Goal: Information Seeking & Learning: Learn about a topic

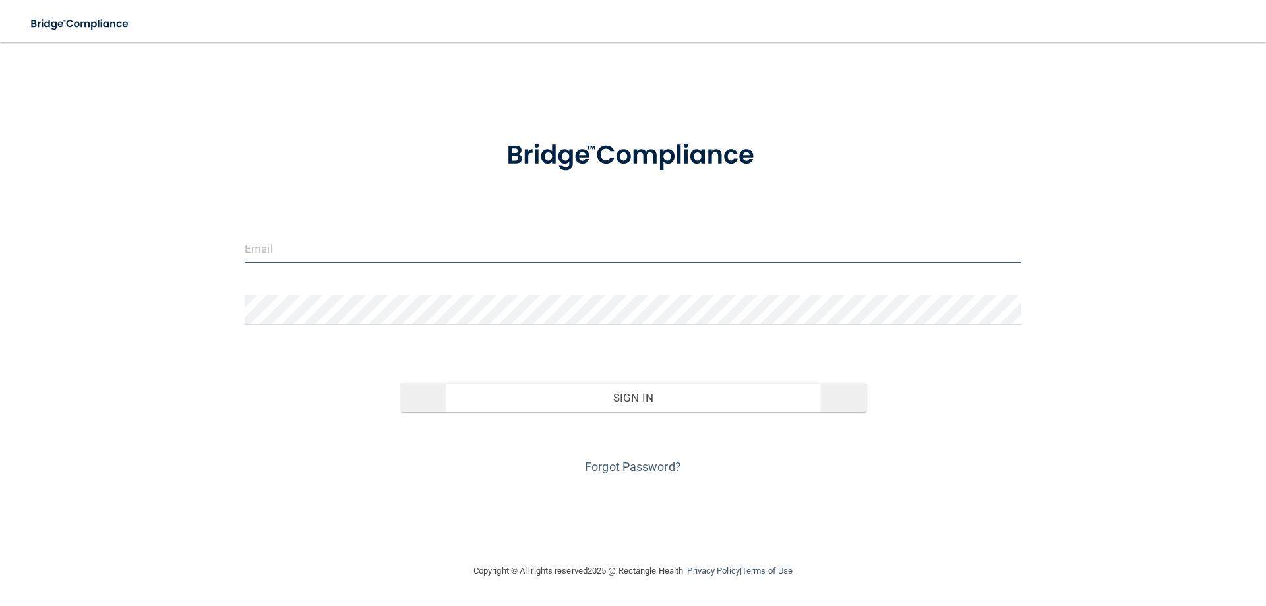
type input "[EMAIL_ADDRESS][DOMAIN_NAME]"
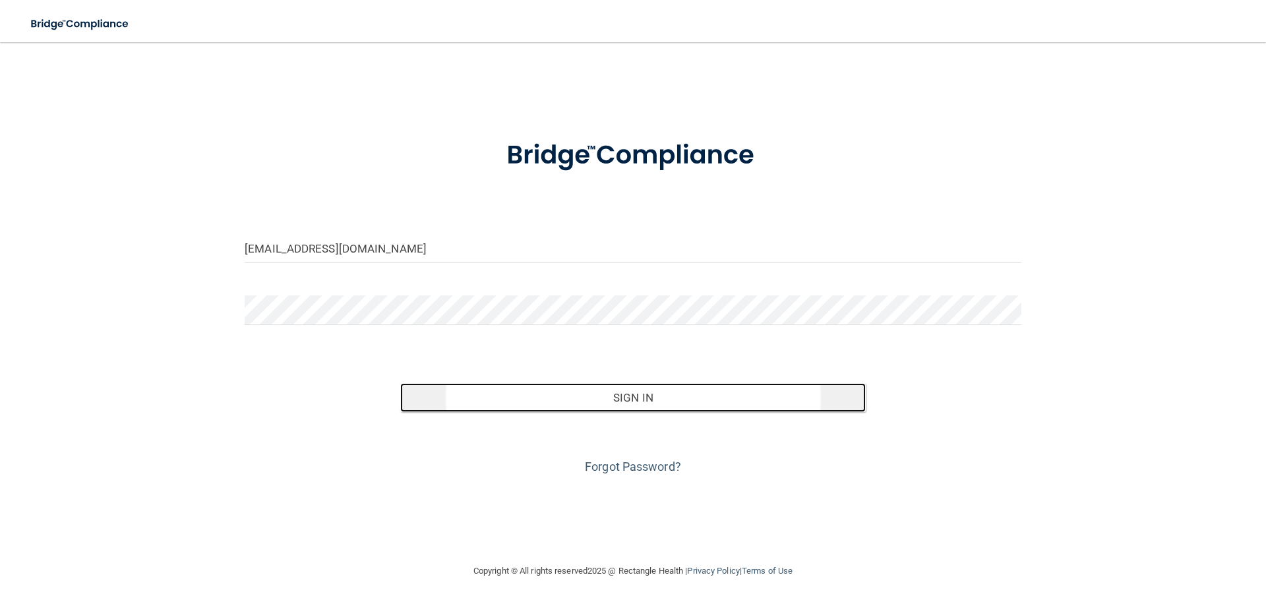
click at [609, 394] on button "Sign In" at bounding box center [633, 397] width 466 height 29
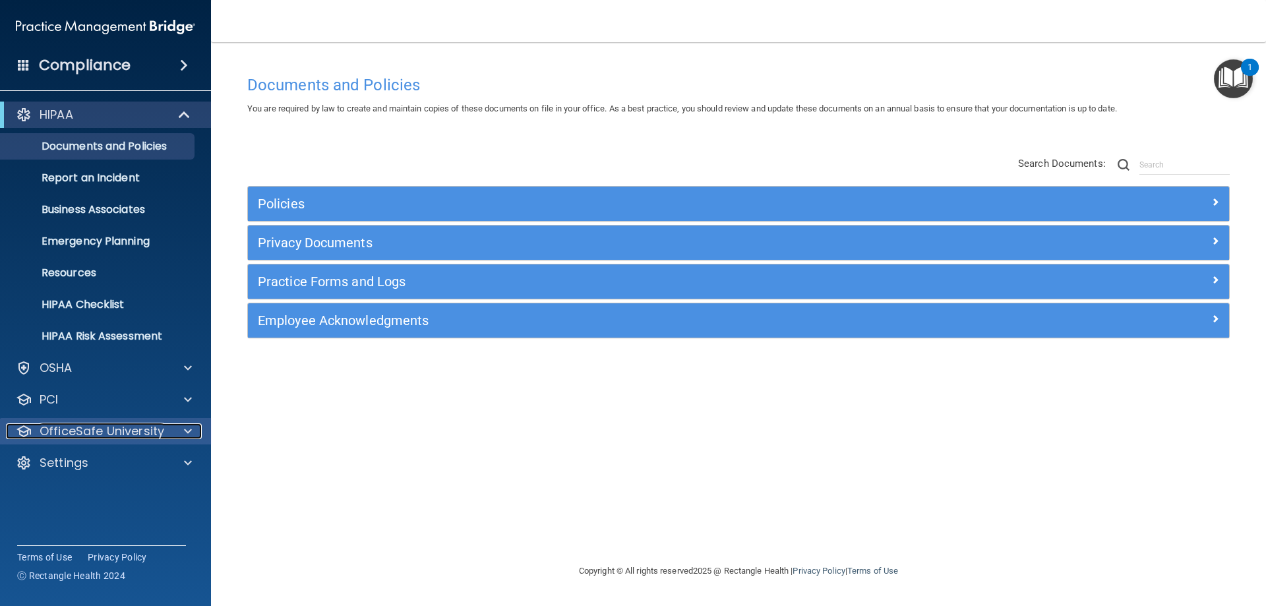
click at [177, 423] on div at bounding box center [185, 431] width 33 height 16
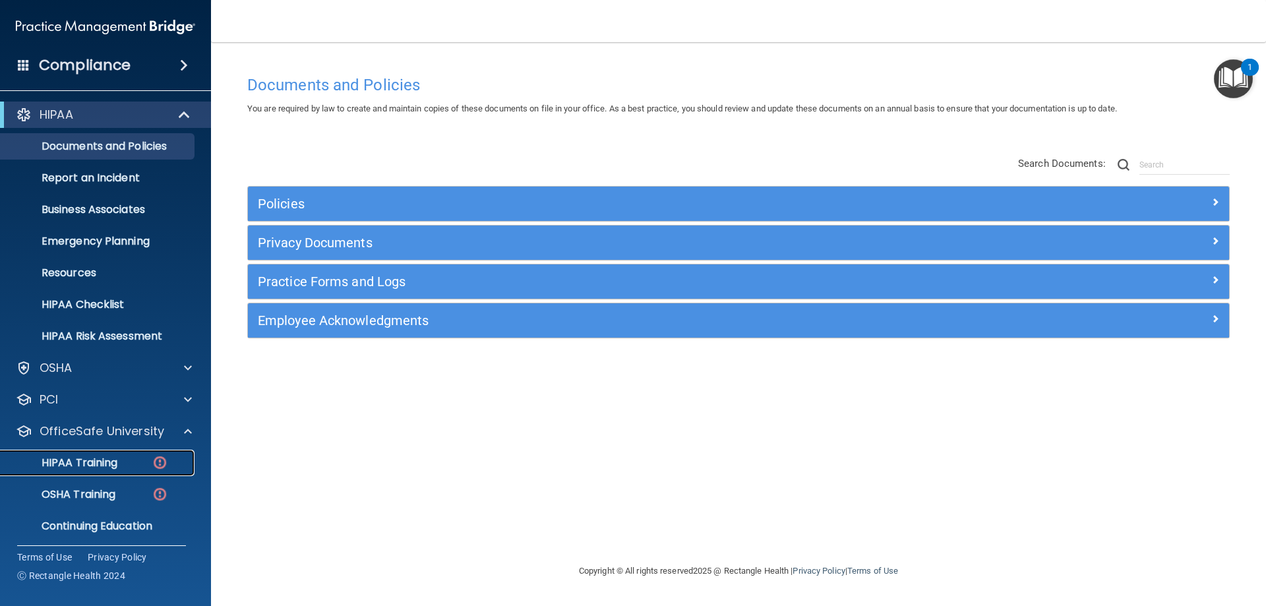
click at [74, 459] on p "HIPAA Training" at bounding box center [63, 462] width 109 height 13
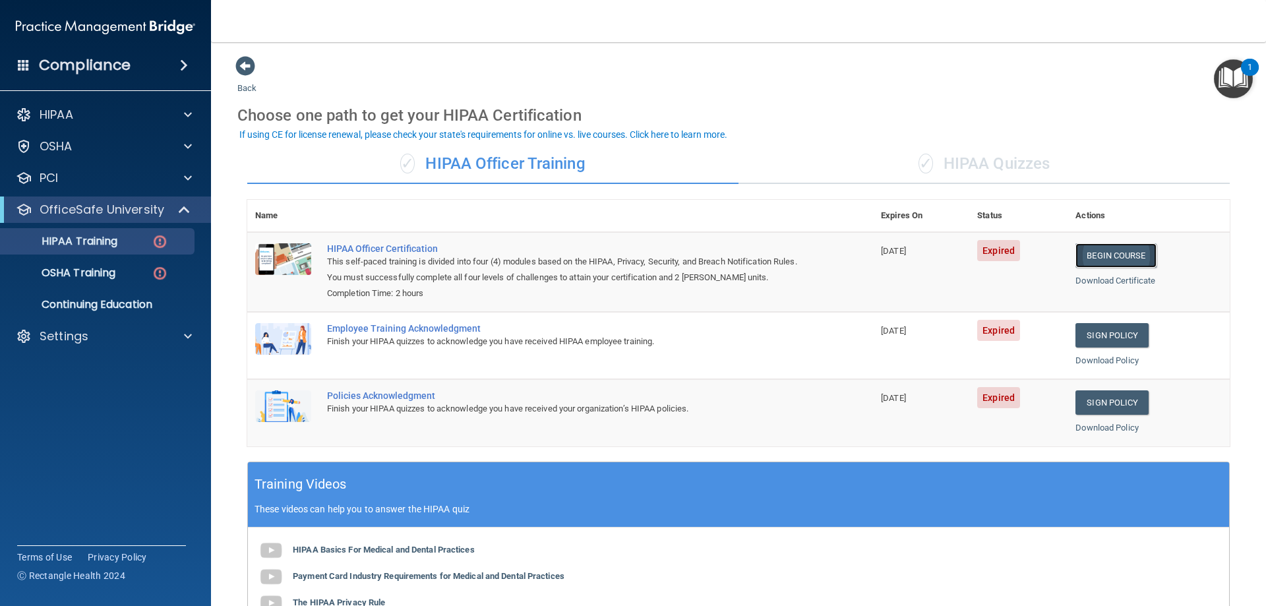
click at [1106, 256] on link "Begin Course" at bounding box center [1115, 255] width 80 height 24
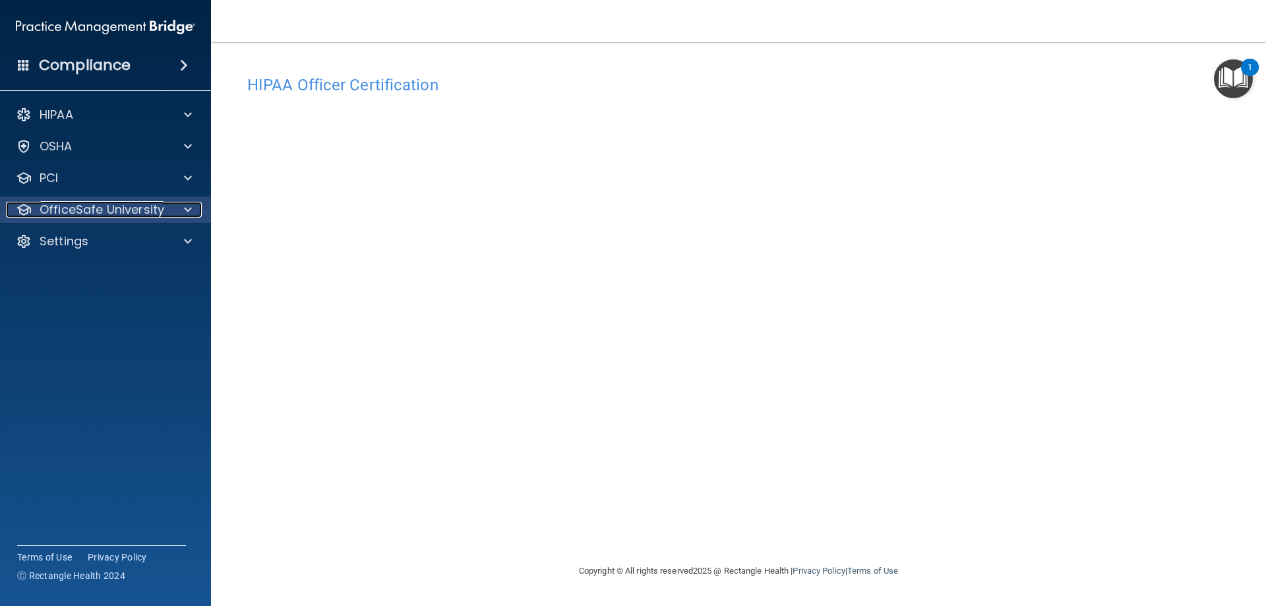
click at [142, 209] on p "OfficeSafe University" at bounding box center [102, 210] width 125 height 16
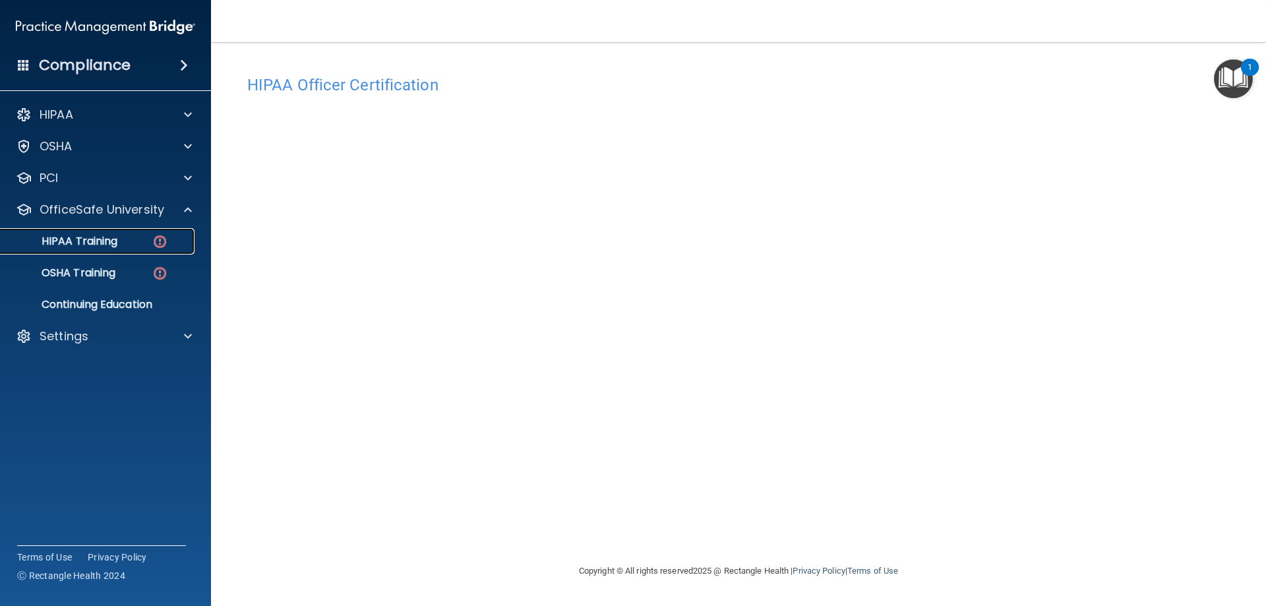
click at [104, 239] on p "HIPAA Training" at bounding box center [63, 241] width 109 height 13
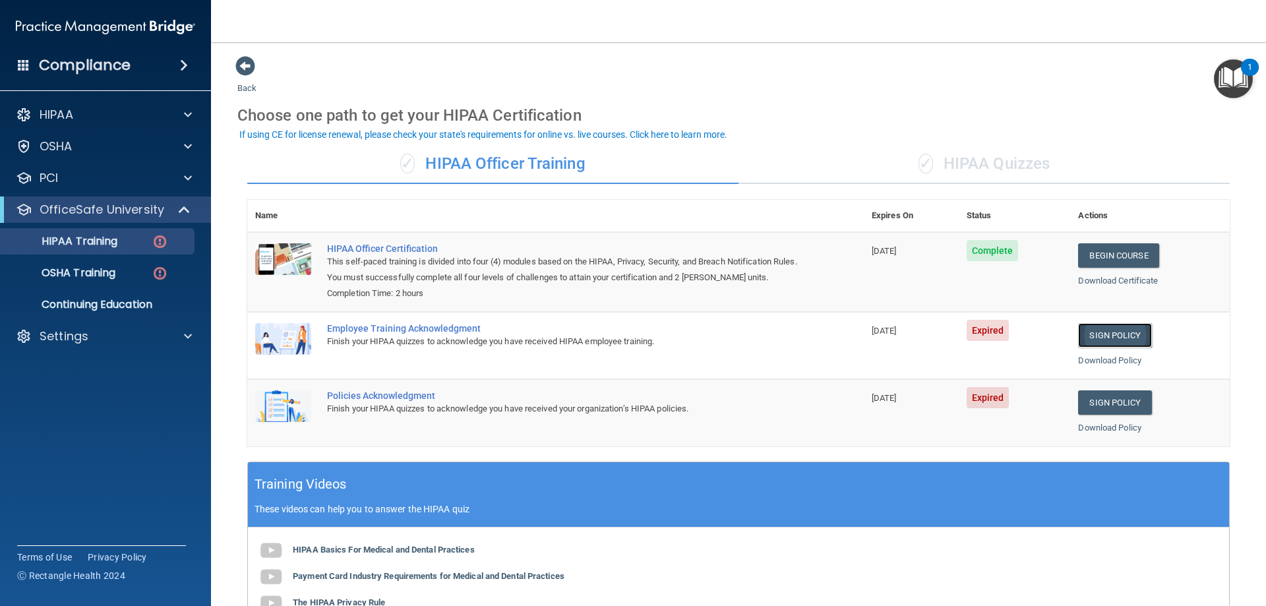
click at [1122, 335] on link "Sign Policy" at bounding box center [1114, 335] width 73 height 24
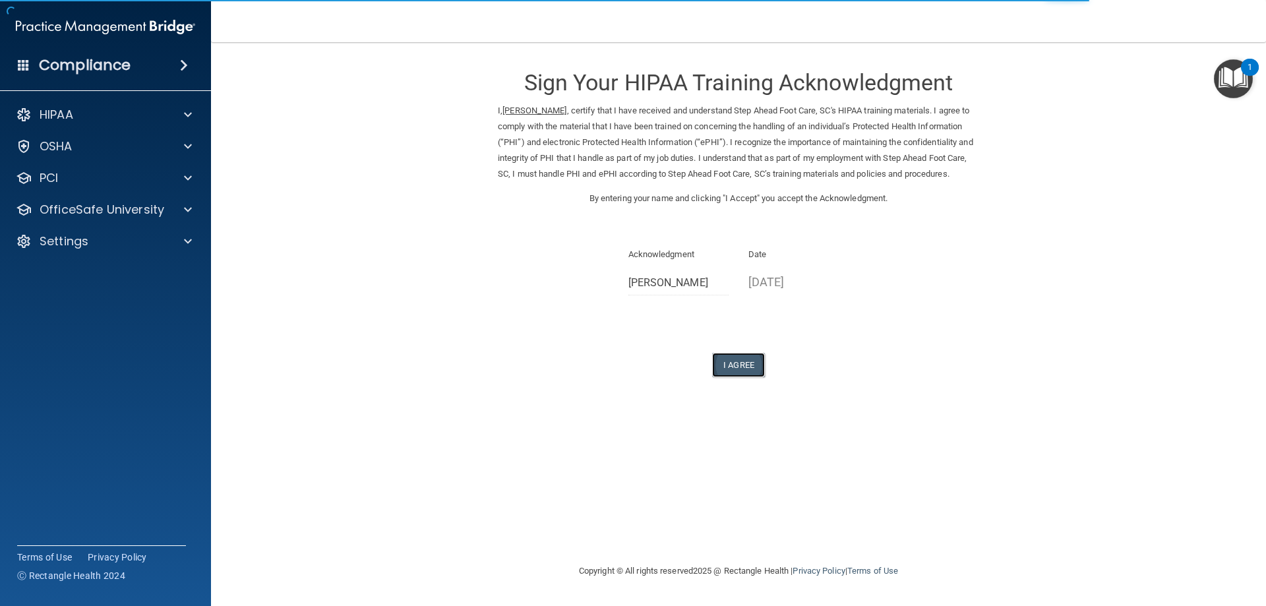
click at [749, 377] on button "I Agree" at bounding box center [738, 365] width 53 height 24
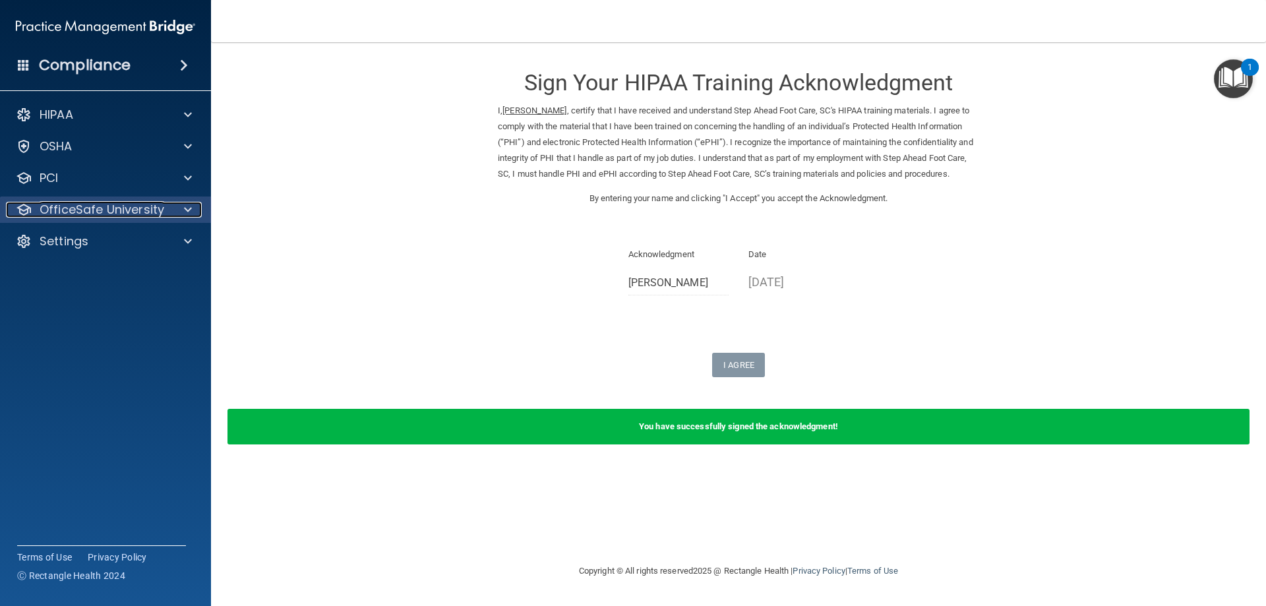
click at [187, 205] on span at bounding box center [188, 210] width 8 height 16
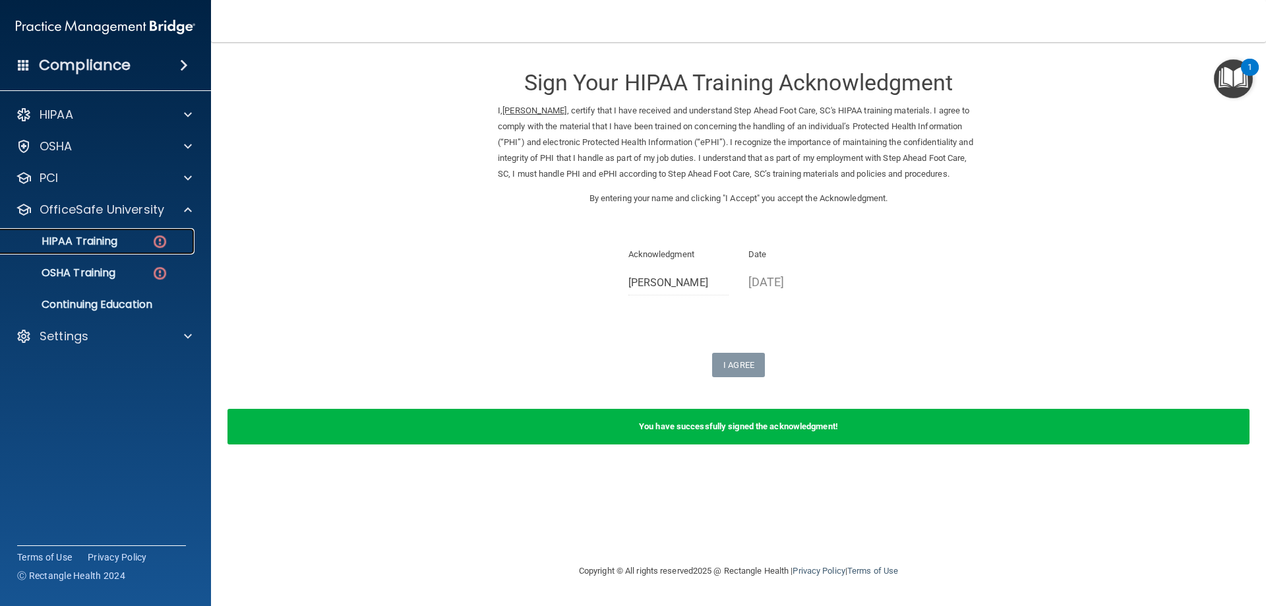
click at [113, 239] on p "HIPAA Training" at bounding box center [63, 241] width 109 height 13
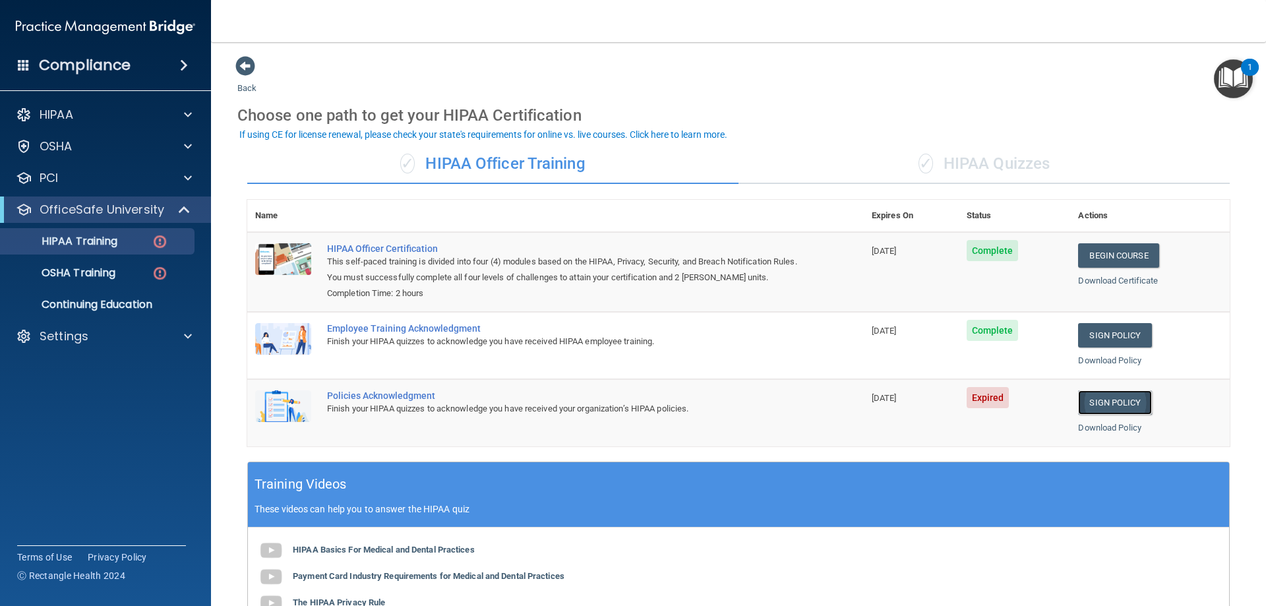
click at [1105, 401] on link "Sign Policy" at bounding box center [1114, 402] width 73 height 24
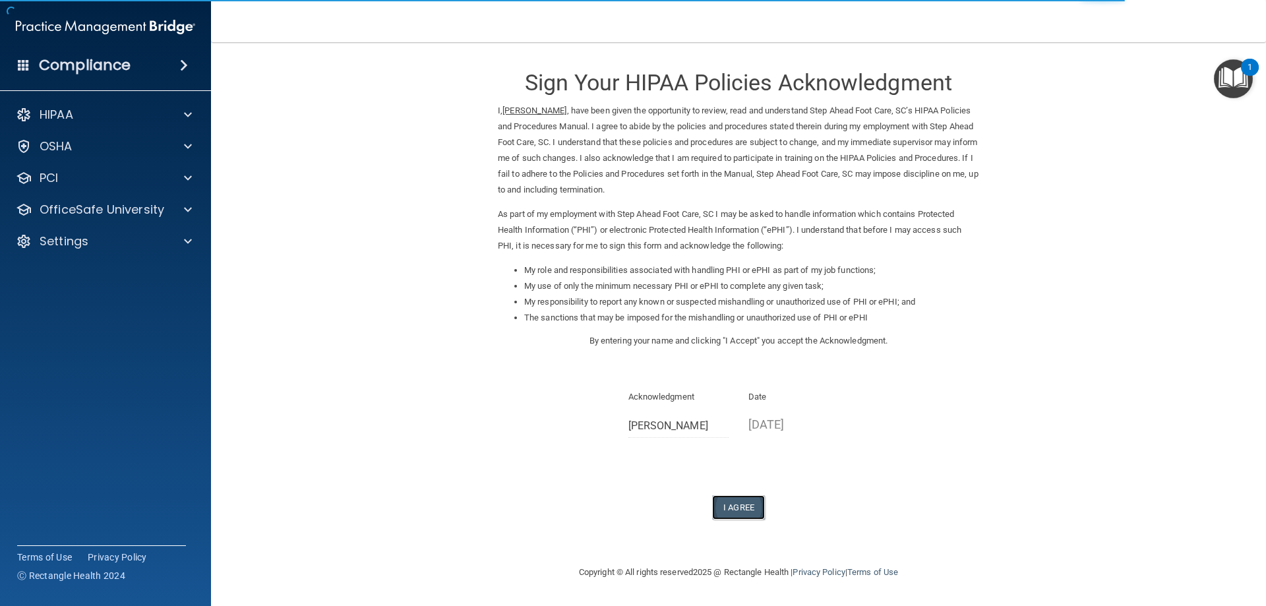
click at [736, 506] on button "I Agree" at bounding box center [738, 507] width 53 height 24
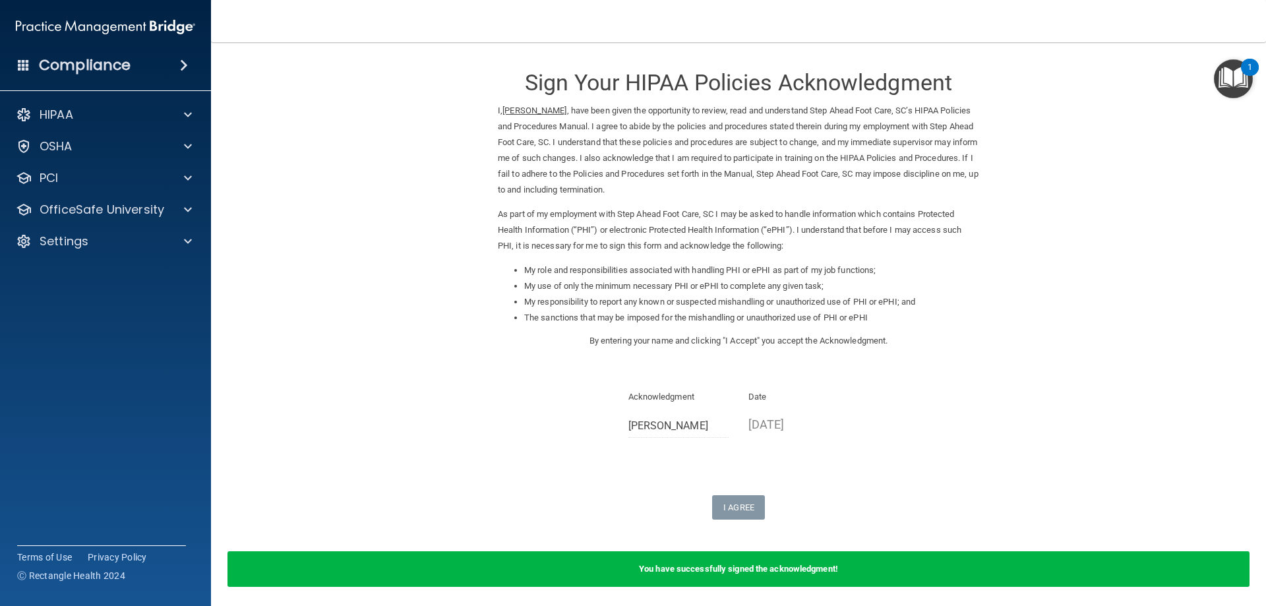
click at [769, 565] on b "You have successfully signed the acknowledgment!" at bounding box center [738, 569] width 199 height 10
click at [186, 206] on span at bounding box center [188, 210] width 8 height 16
click at [107, 303] on p "Continuing Education" at bounding box center [99, 304] width 180 height 13
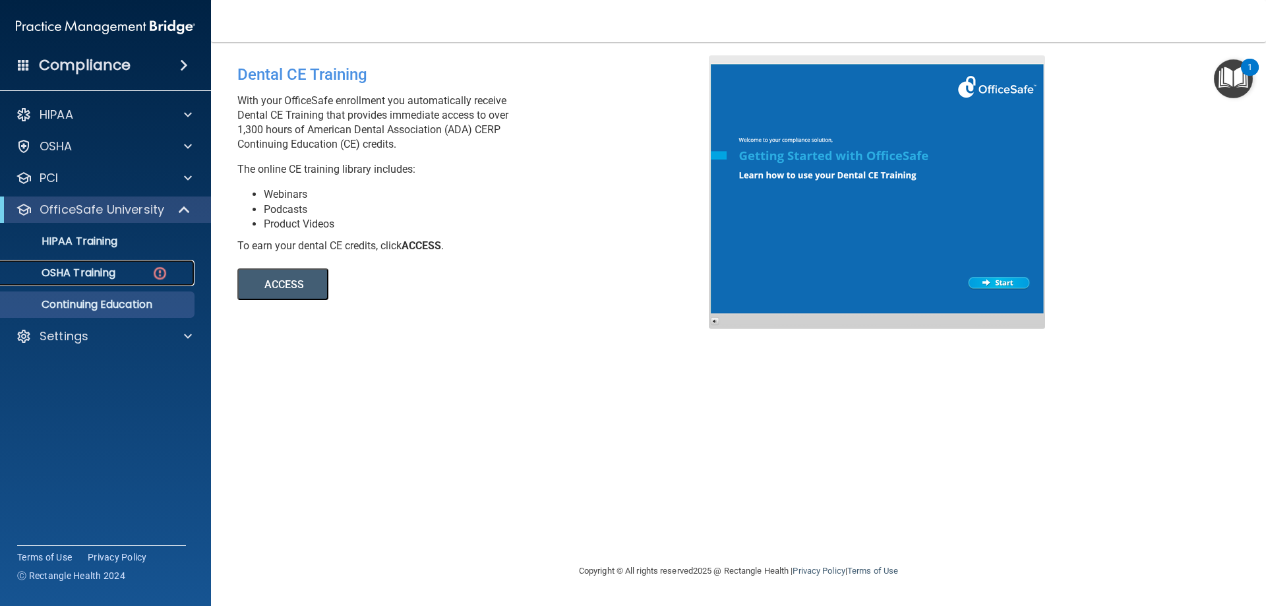
click at [57, 272] on p "OSHA Training" at bounding box center [62, 272] width 107 height 13
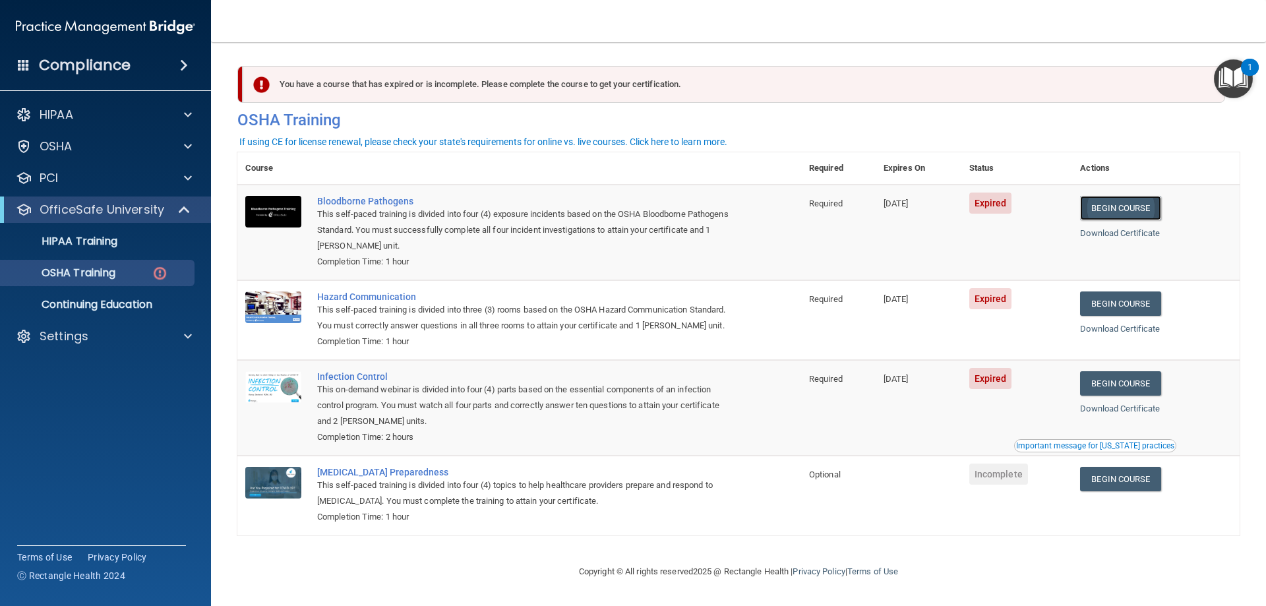
click at [1102, 210] on link "Begin Course" at bounding box center [1120, 208] width 80 height 24
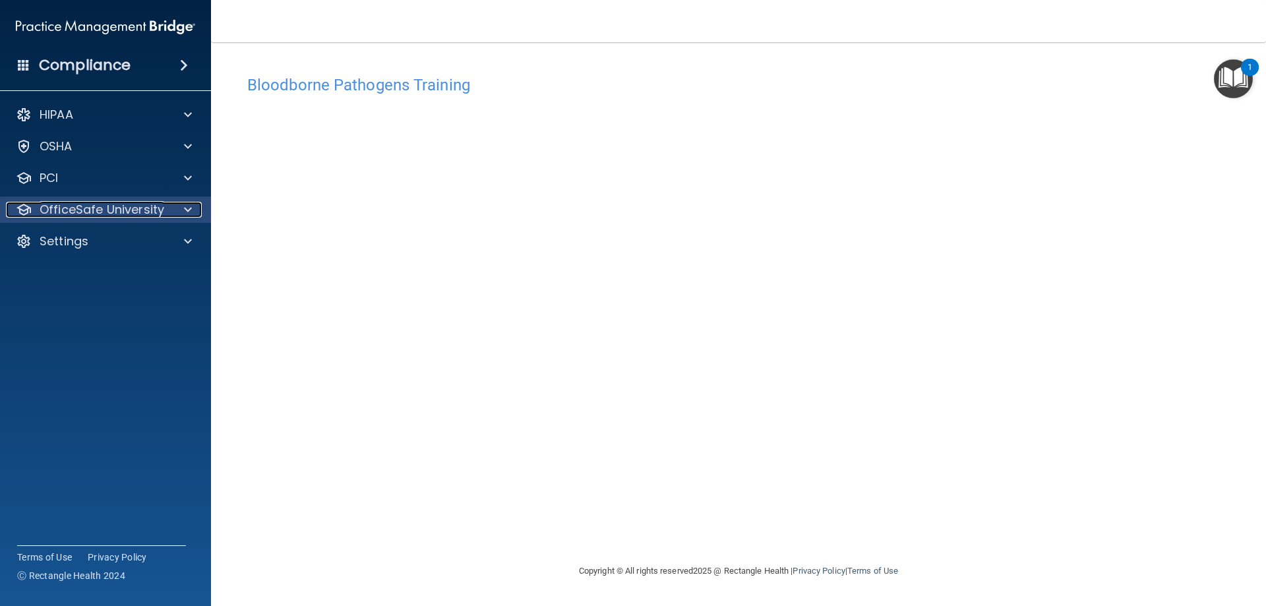
click at [173, 206] on div at bounding box center [185, 210] width 33 height 16
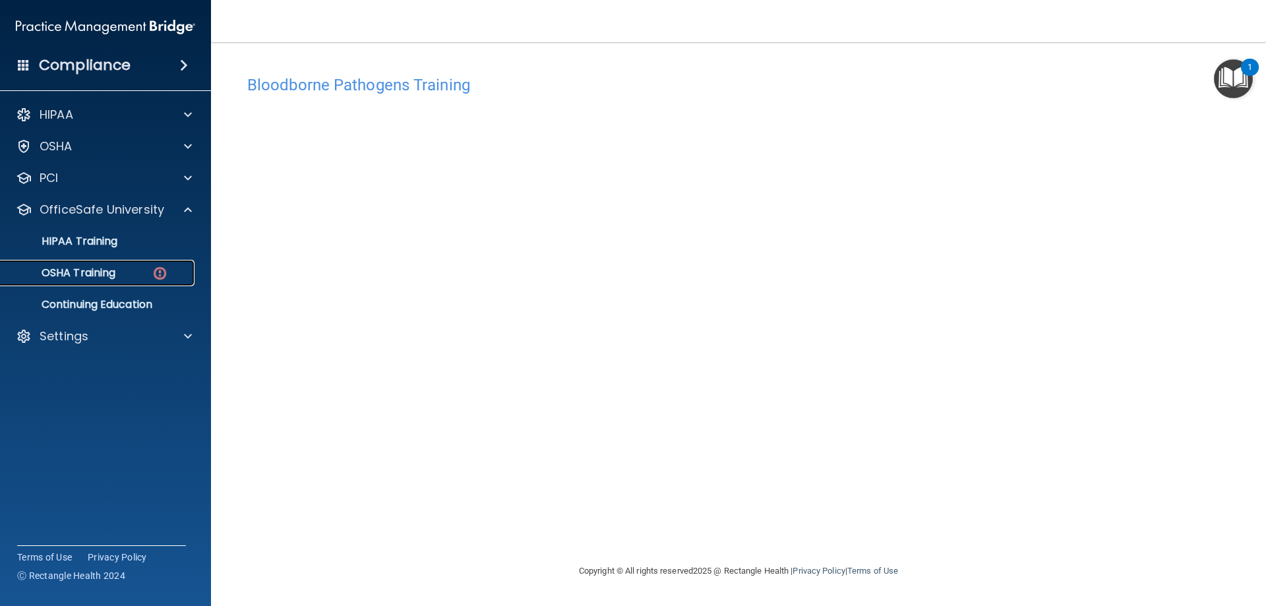
click at [98, 273] on p "OSHA Training" at bounding box center [62, 272] width 107 height 13
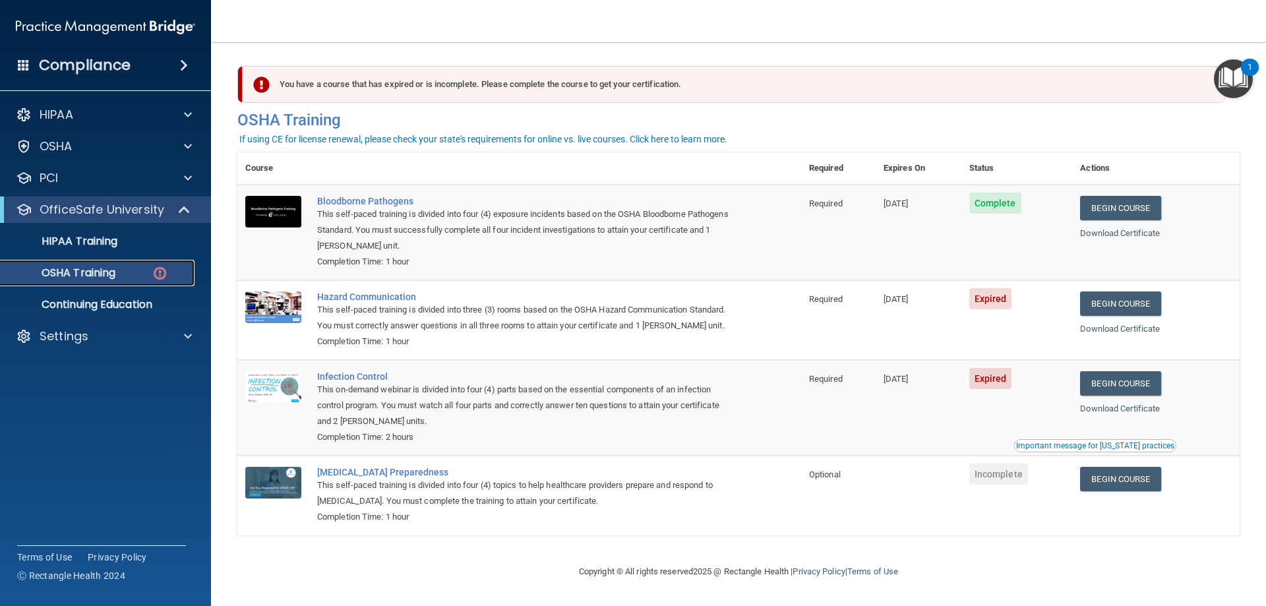
scroll to position [16, 0]
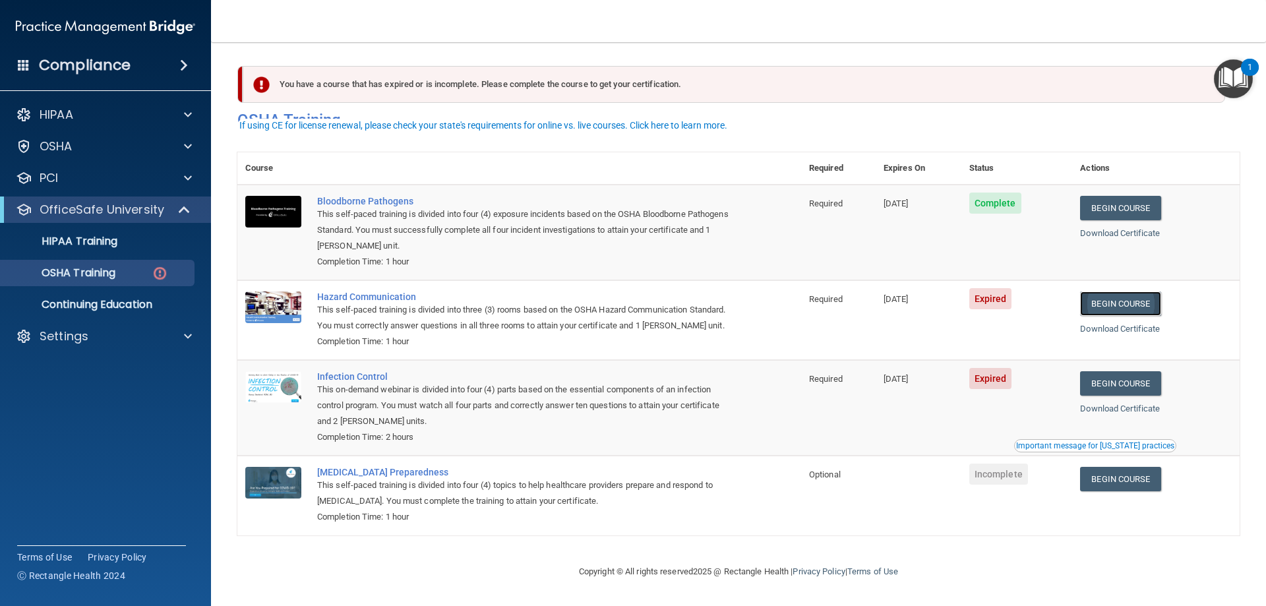
click at [1101, 291] on link "Begin Course" at bounding box center [1120, 303] width 80 height 24
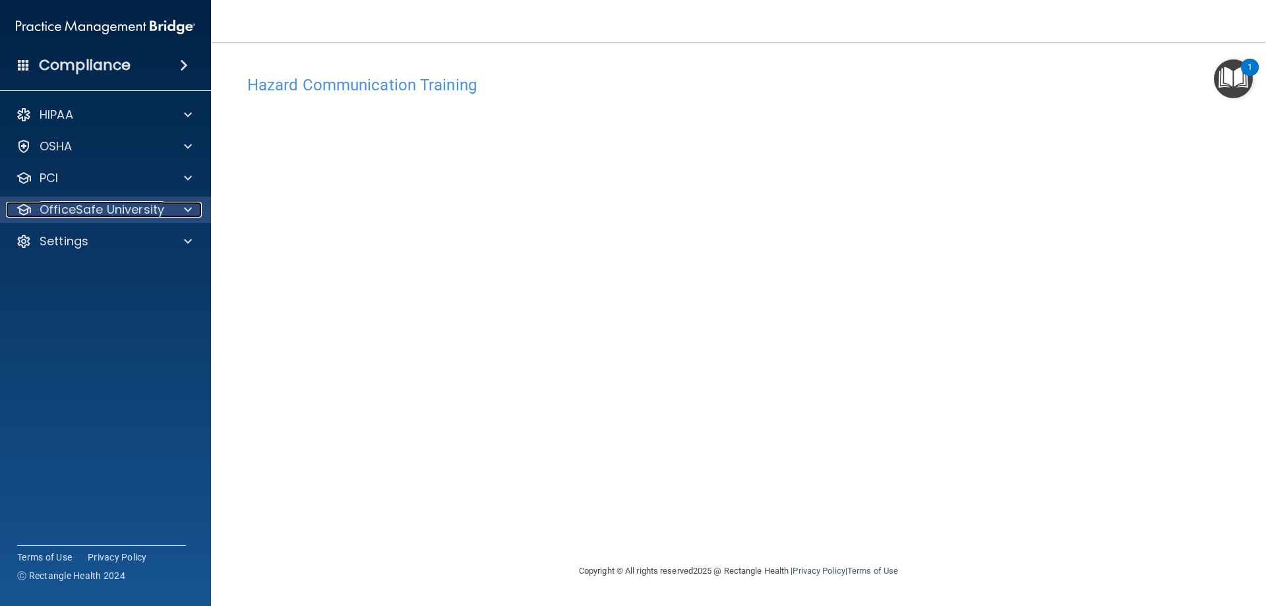
click at [183, 211] on div at bounding box center [185, 210] width 33 height 16
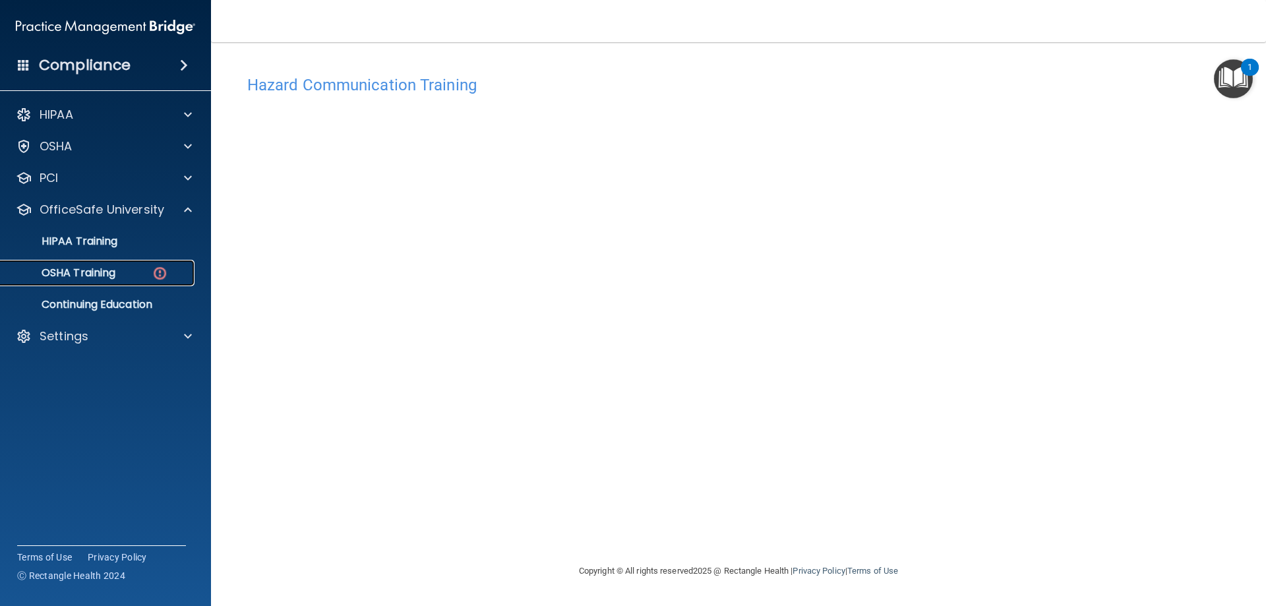
click at [118, 270] on div "OSHA Training" at bounding box center [99, 272] width 180 height 13
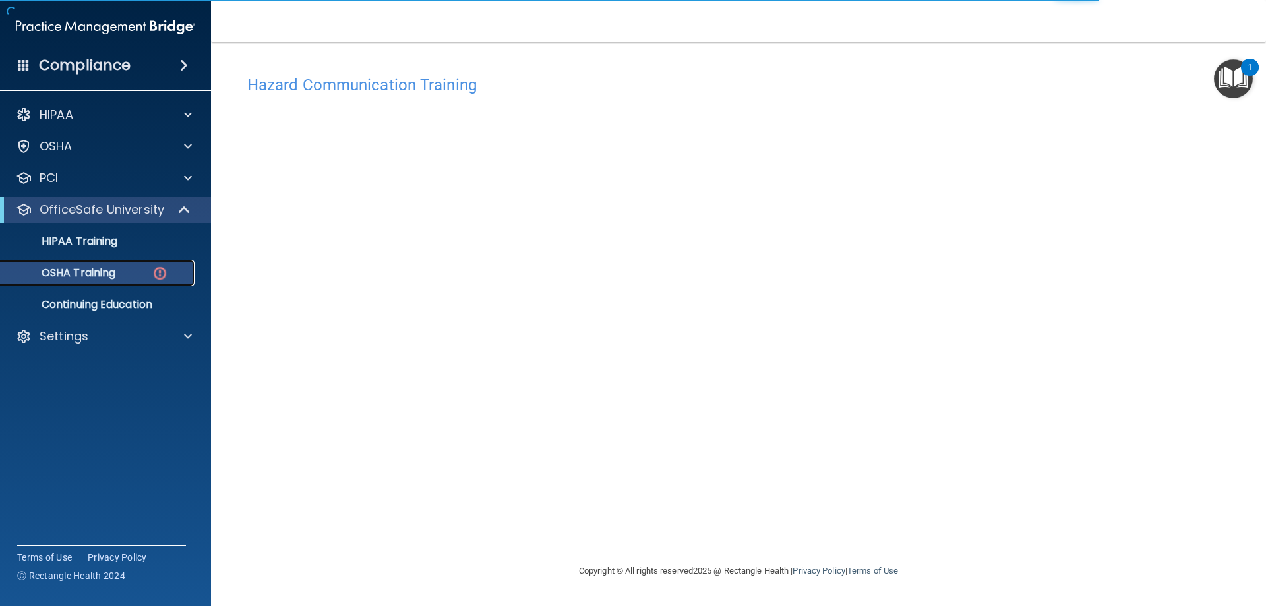
click at [95, 267] on p "OSHA Training" at bounding box center [62, 272] width 107 height 13
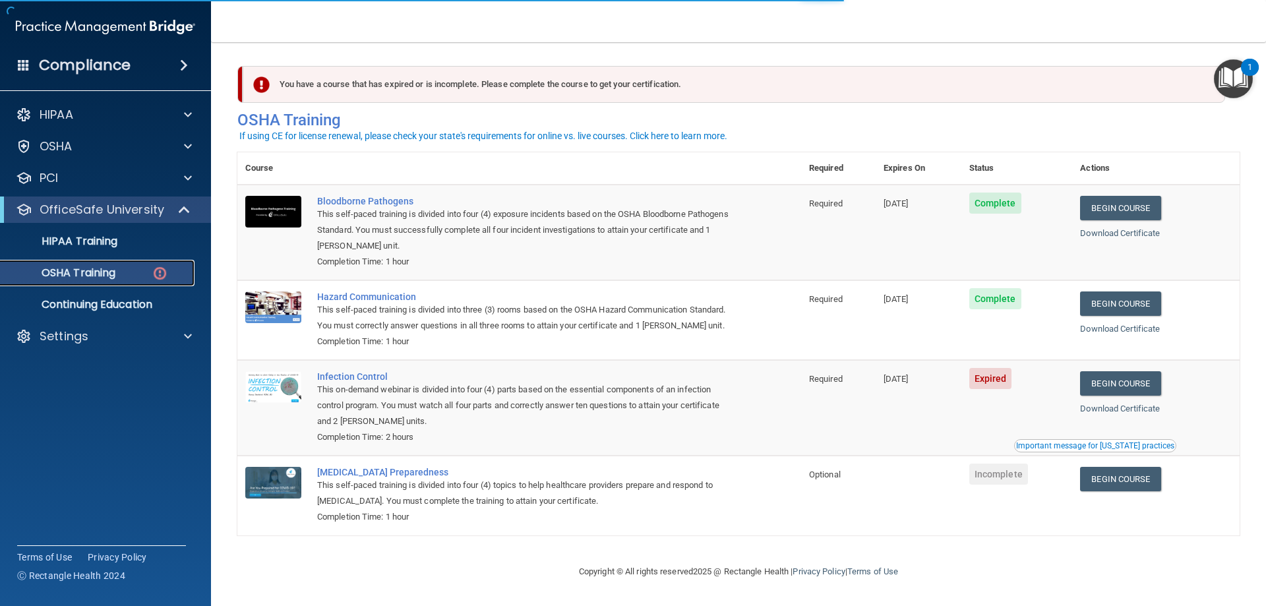
scroll to position [16, 0]
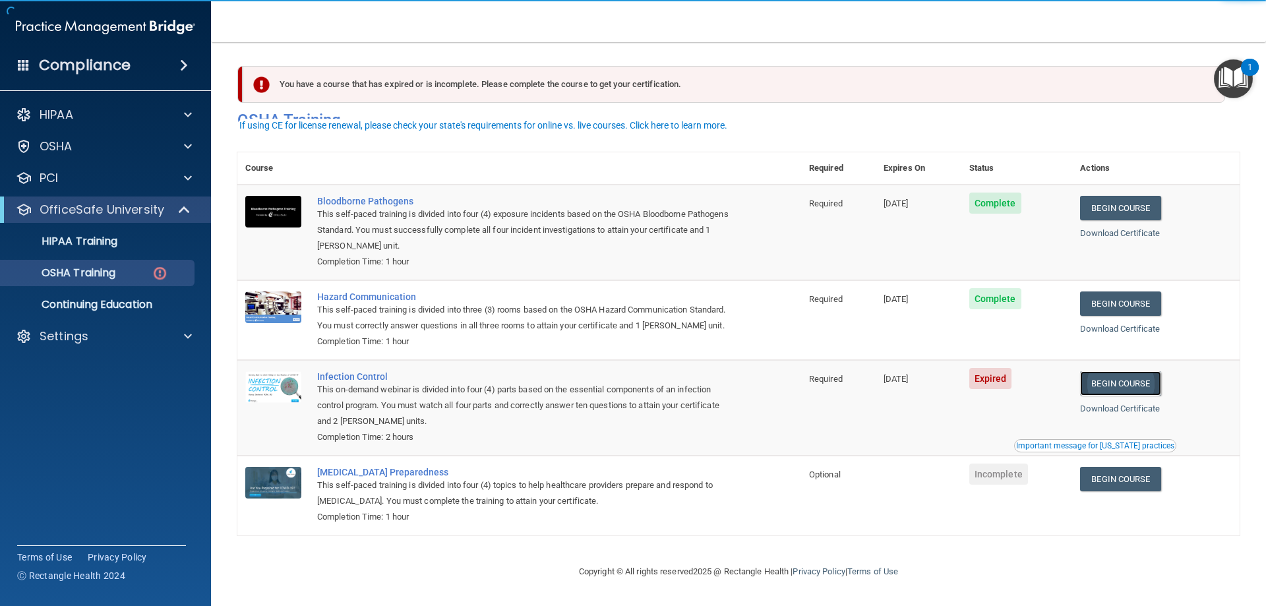
click at [1128, 390] on link "Begin Course" at bounding box center [1120, 383] width 80 height 24
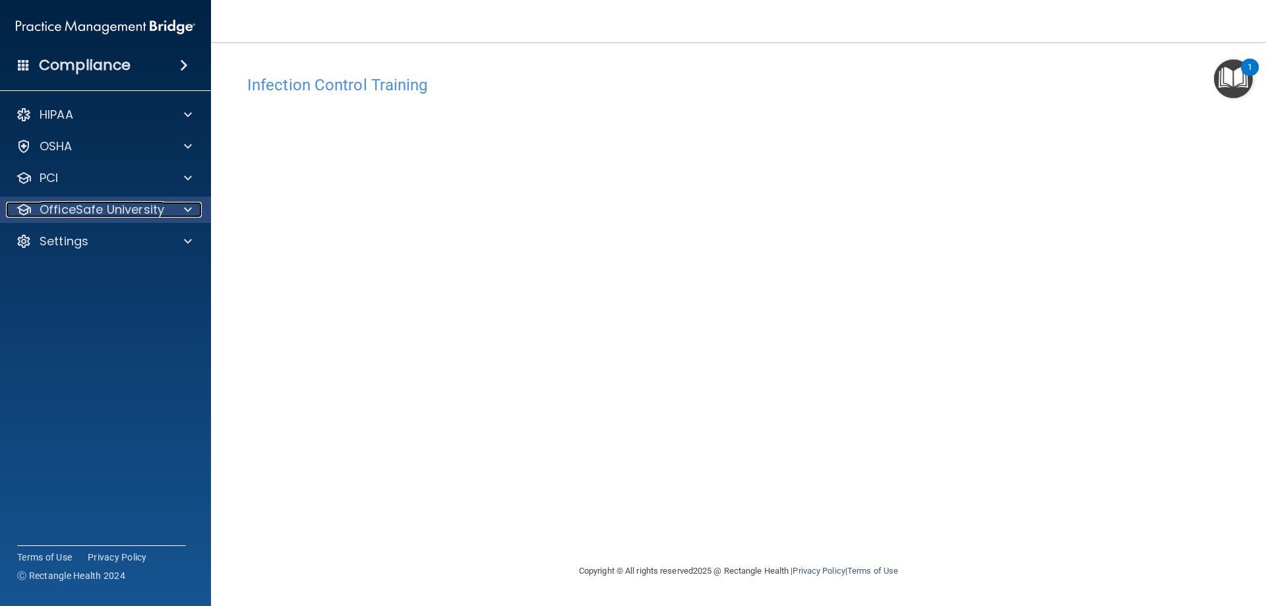
click at [94, 207] on p "OfficeSafe University" at bounding box center [102, 210] width 125 height 16
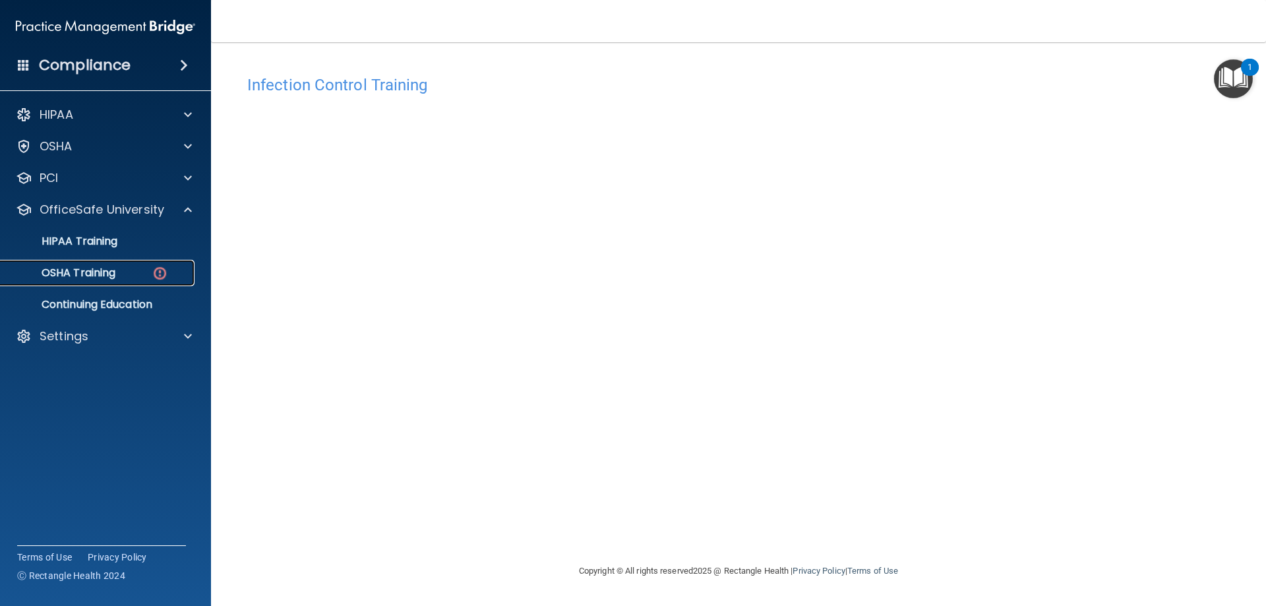
click at [108, 271] on p "OSHA Training" at bounding box center [62, 272] width 107 height 13
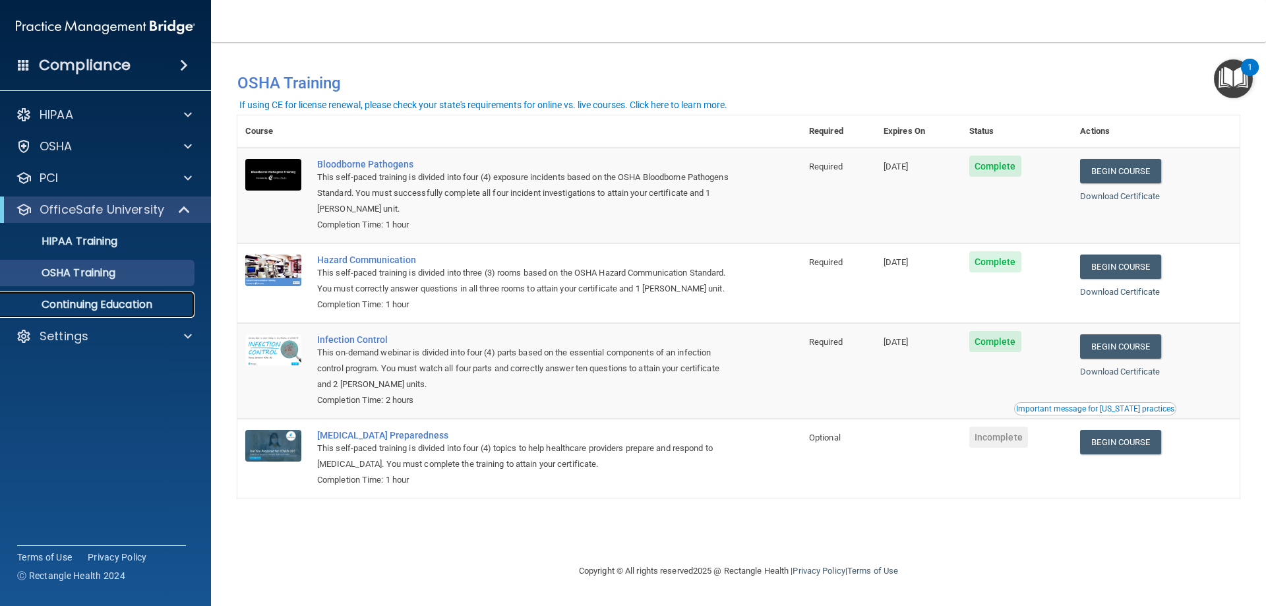
click at [103, 306] on p "Continuing Education" at bounding box center [99, 304] width 180 height 13
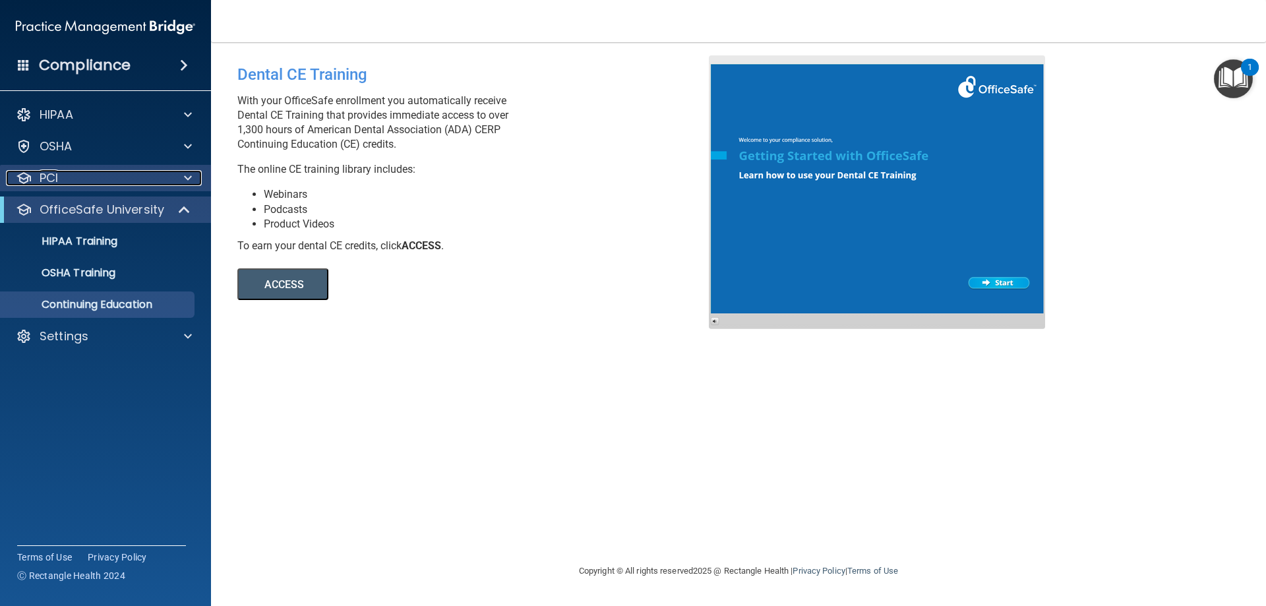
click at [126, 177] on div "PCI" at bounding box center [87, 178] width 163 height 16
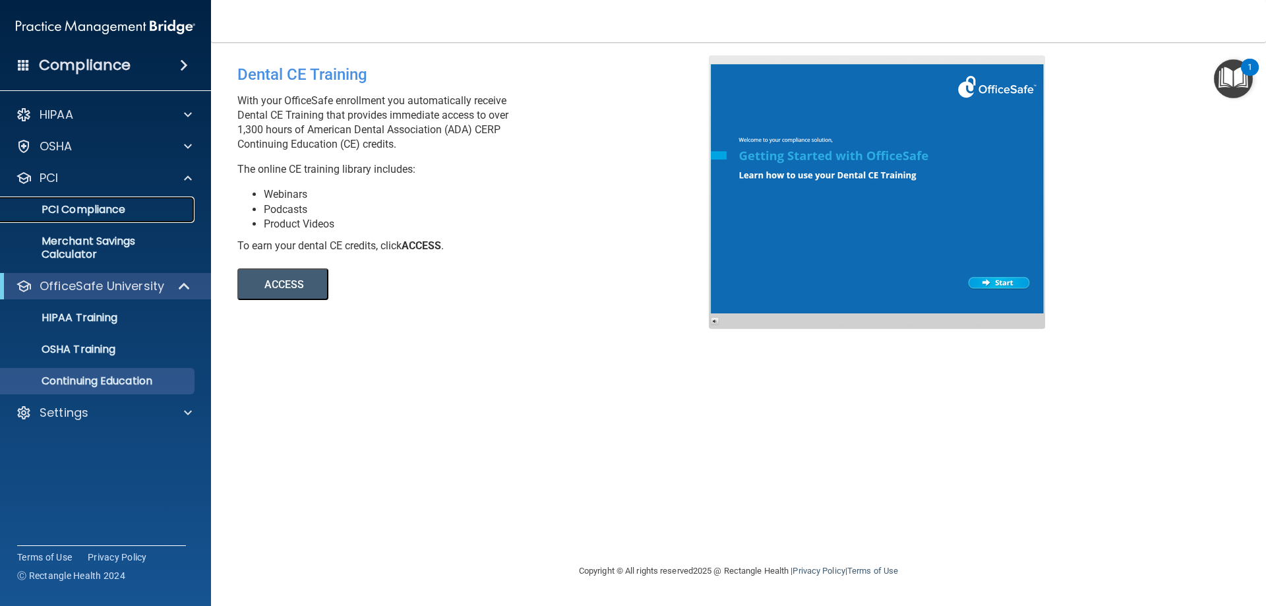
click at [118, 204] on p "PCI Compliance" at bounding box center [99, 209] width 180 height 13
click at [62, 148] on p "OSHA" at bounding box center [56, 146] width 33 height 16
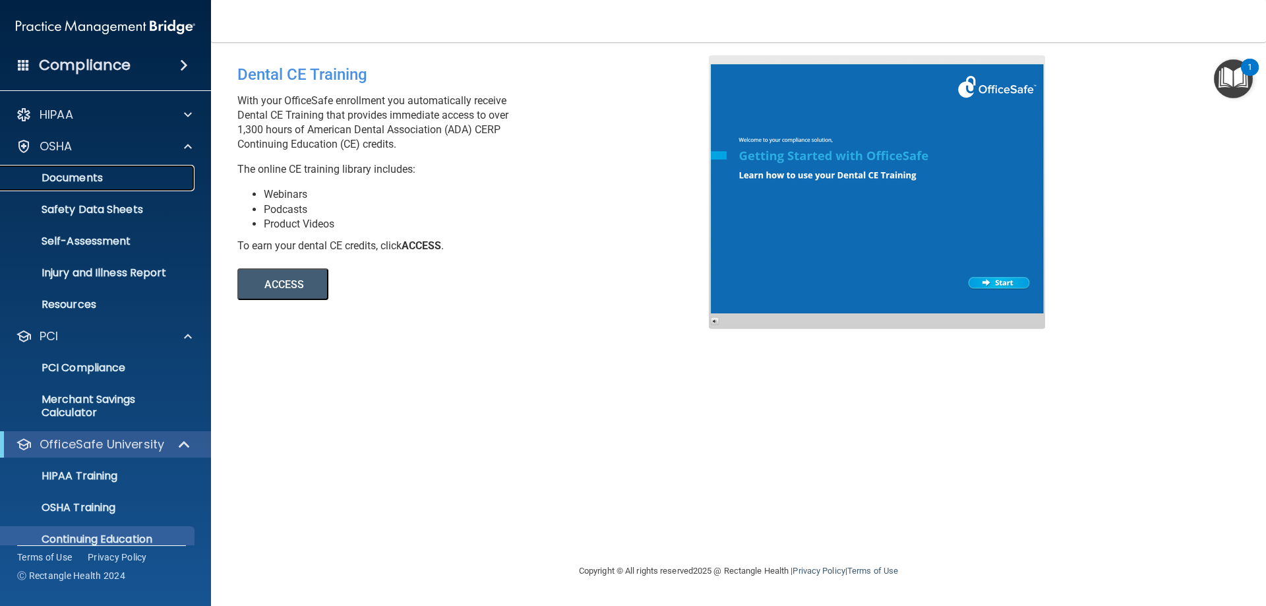
click at [83, 177] on p "Documents" at bounding box center [99, 177] width 180 height 13
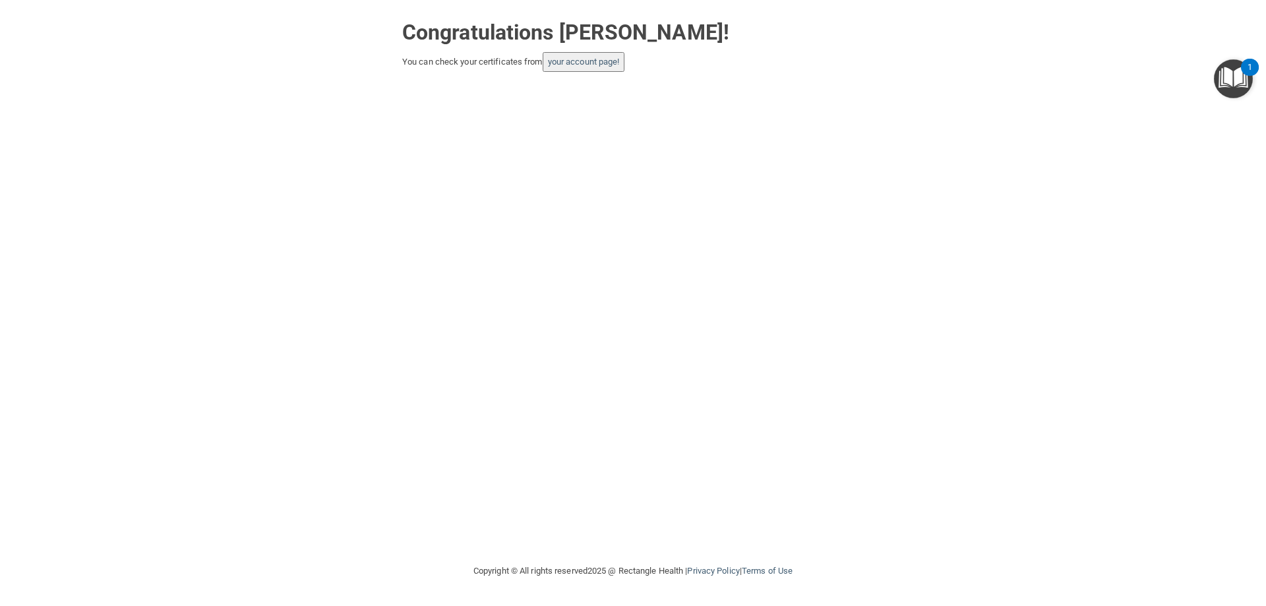
click at [105, 95] on div "Congratulations [PERSON_NAME]! You can check your certificates from your accoun…" at bounding box center [632, 281] width 1213 height 537
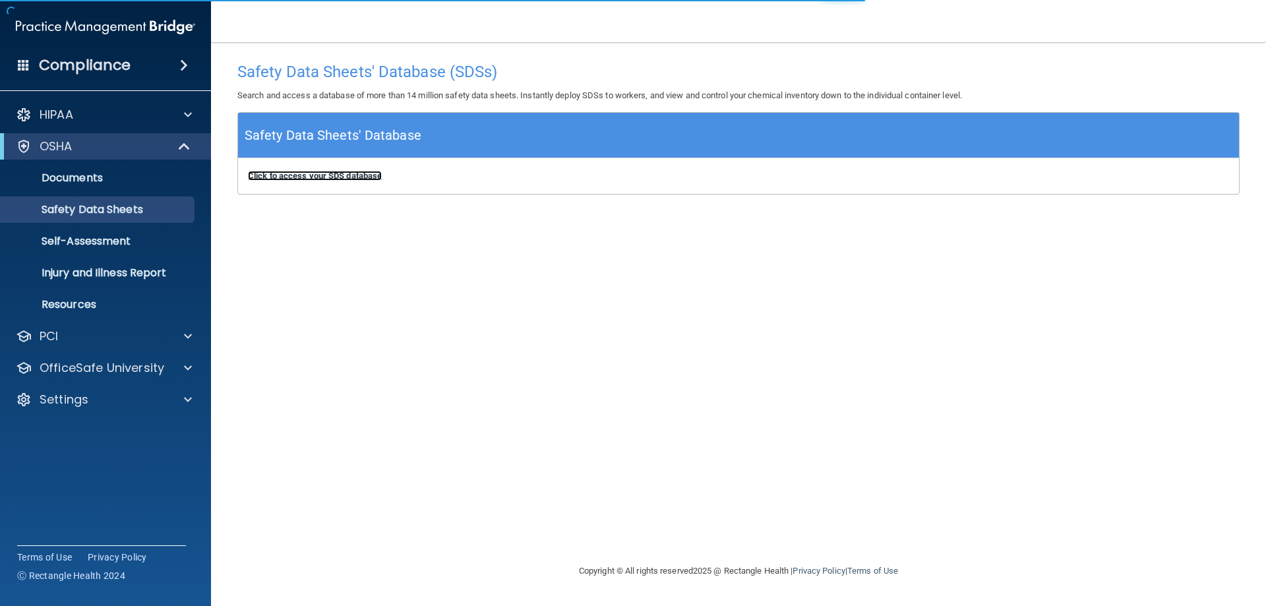
click at [339, 177] on b "Click to access your SDS database" at bounding box center [315, 176] width 134 height 10
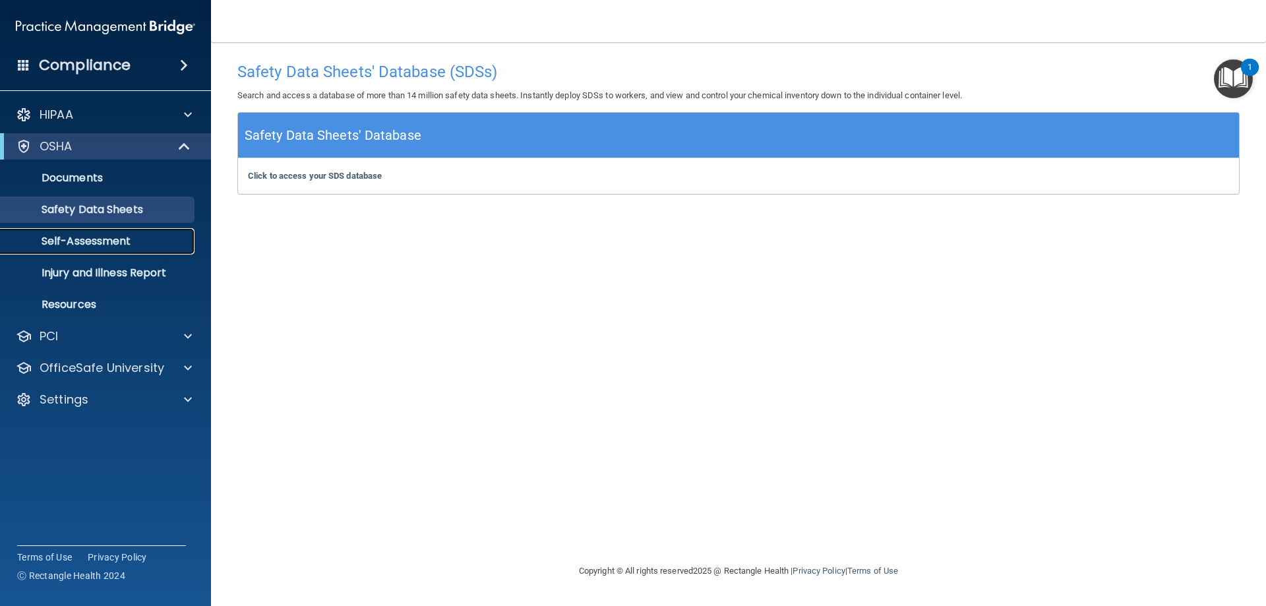
click at [69, 244] on p "Self-Assessment" at bounding box center [99, 241] width 180 height 13
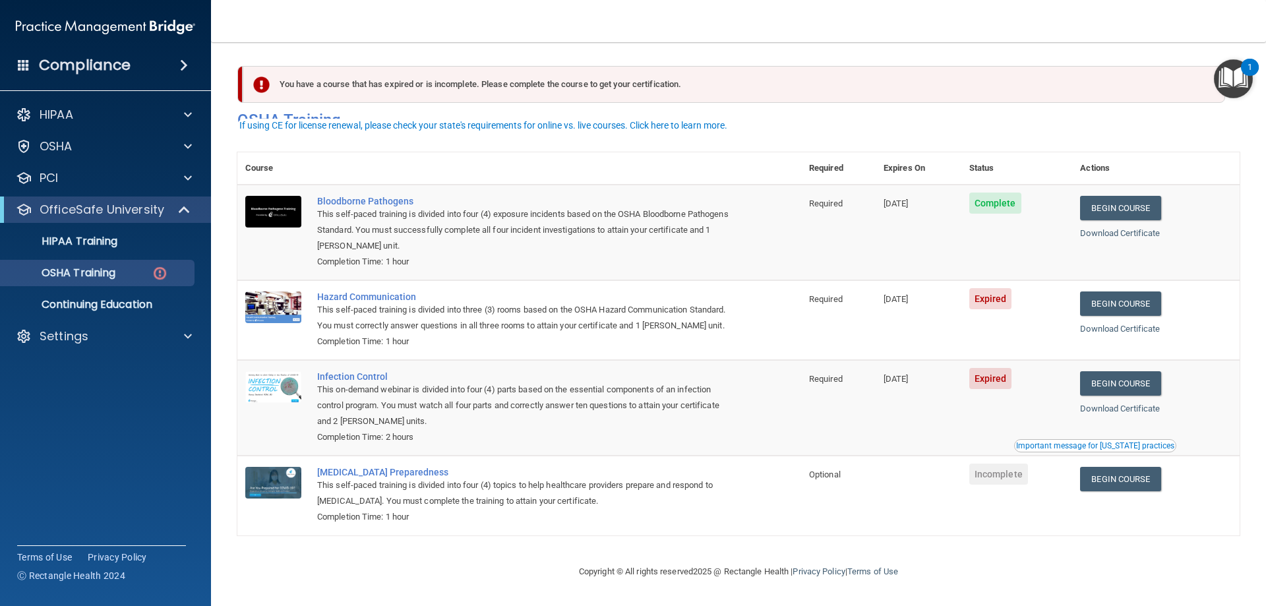
scroll to position [16, 0]
click at [1126, 291] on link "Begin Course" at bounding box center [1120, 303] width 80 height 24
